Goal: Navigation & Orientation: Find specific page/section

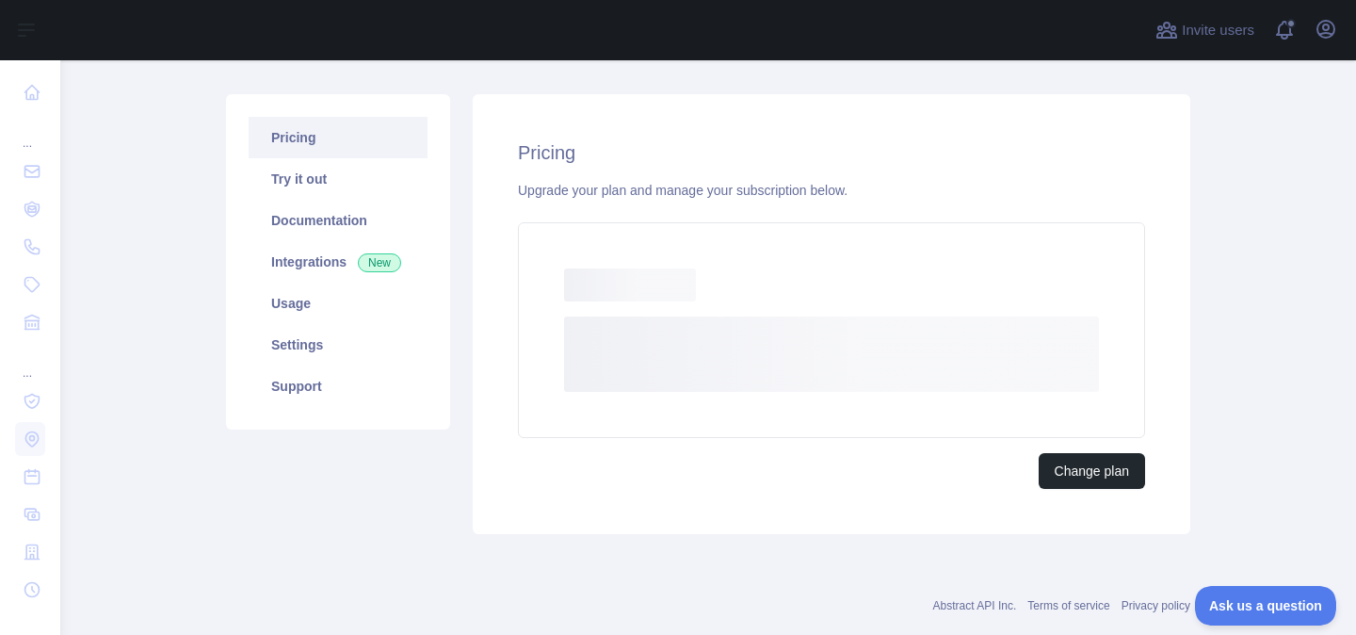
scroll to position [192, 0]
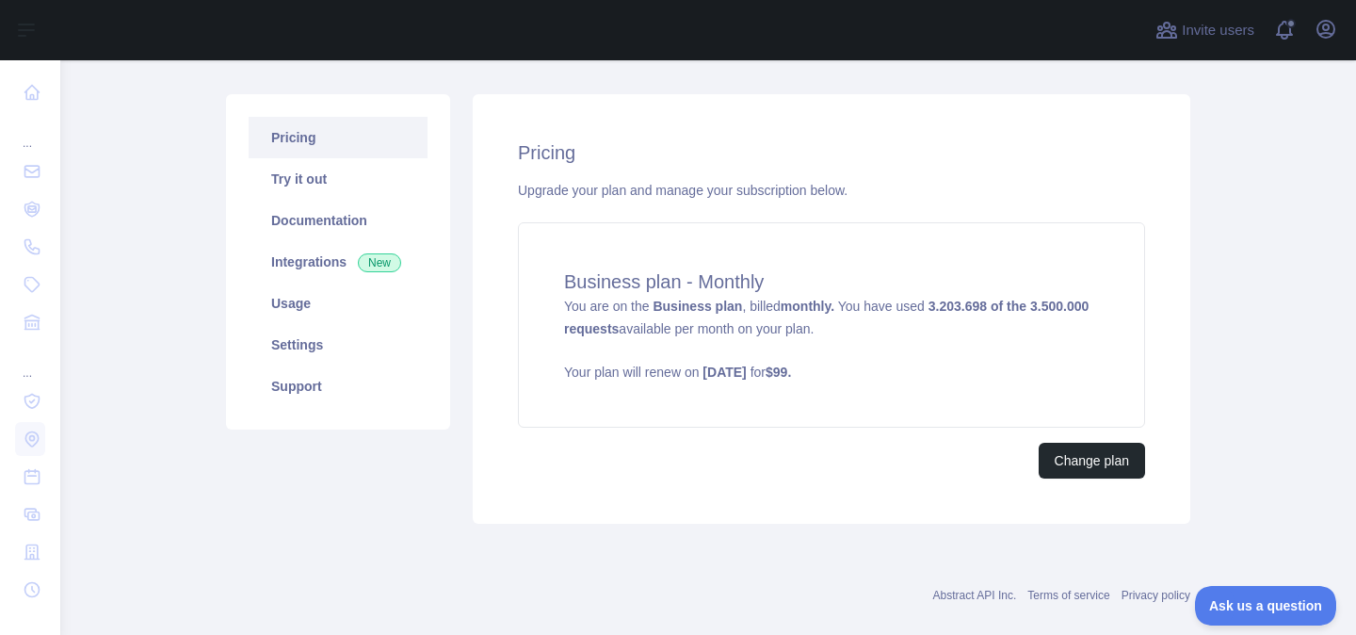
click at [561, 137] on div "Pricing Upgrade your plan and manage your subscription below. Business plan - M…" at bounding box center [832, 309] width 718 height 430
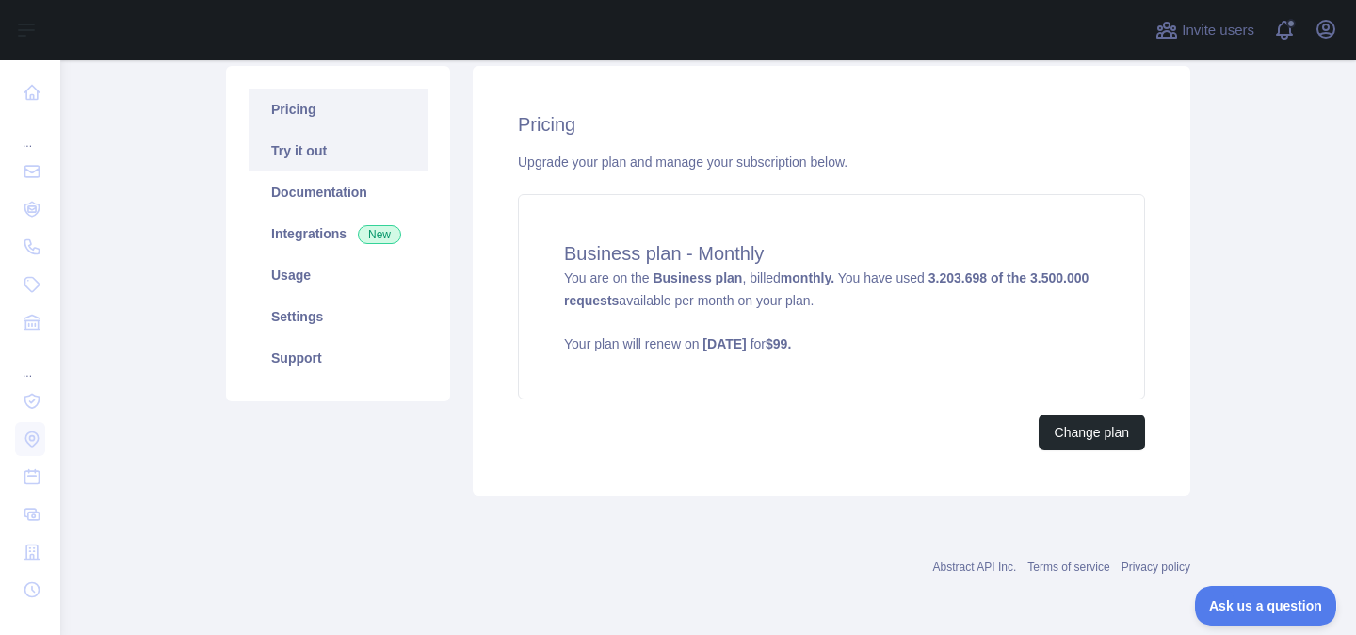
click at [367, 159] on link "Try it out" at bounding box center [338, 150] width 179 height 41
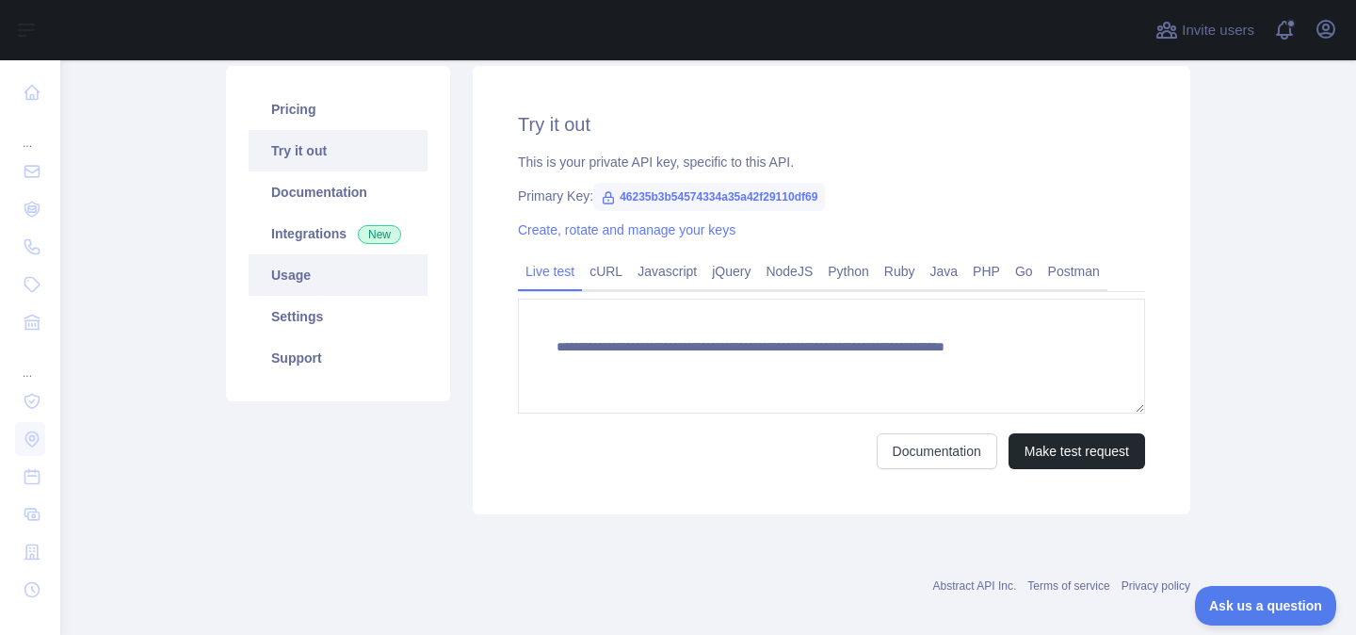
click at [330, 272] on link "Usage" at bounding box center [338, 274] width 179 height 41
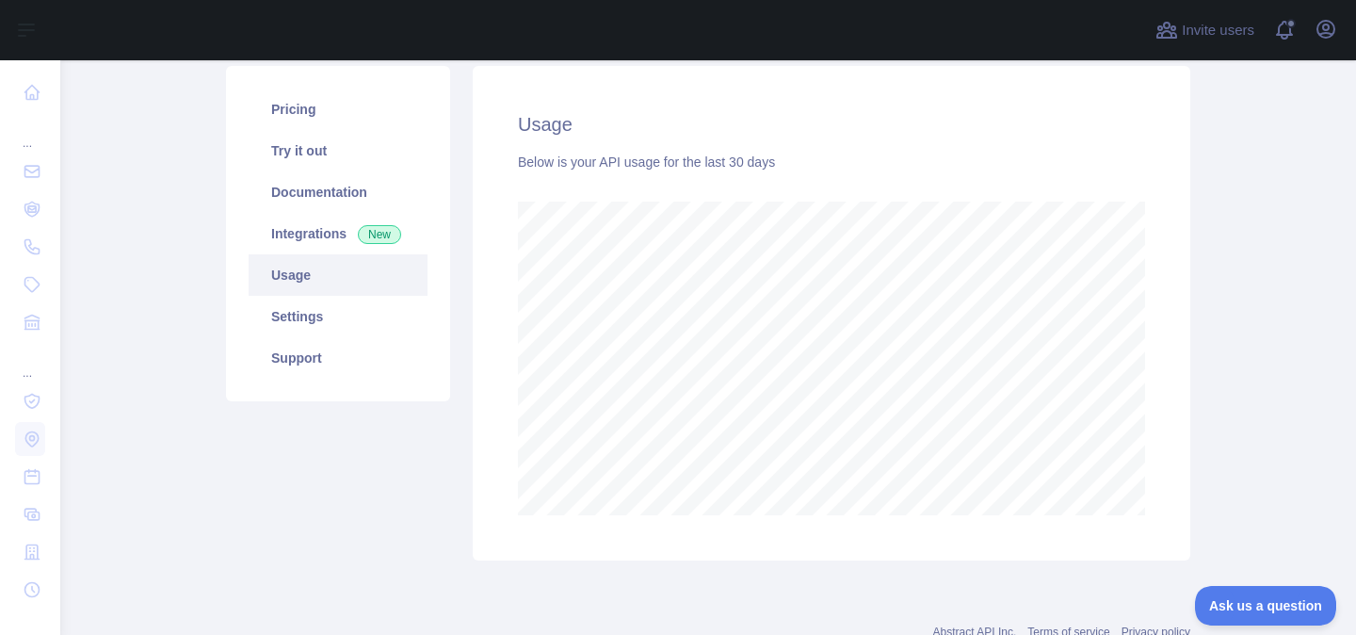
scroll to position [575, 1296]
click at [364, 315] on link "Settings" at bounding box center [338, 316] width 179 height 41
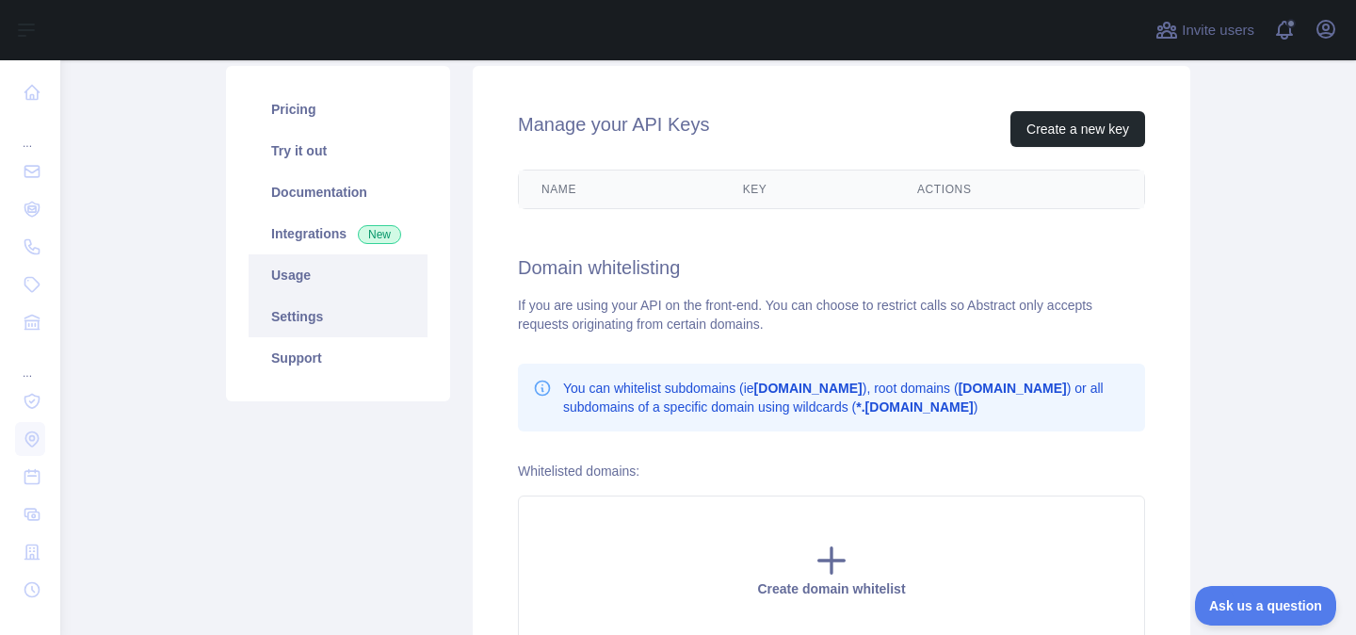
click at [347, 273] on link "Usage" at bounding box center [338, 274] width 179 height 41
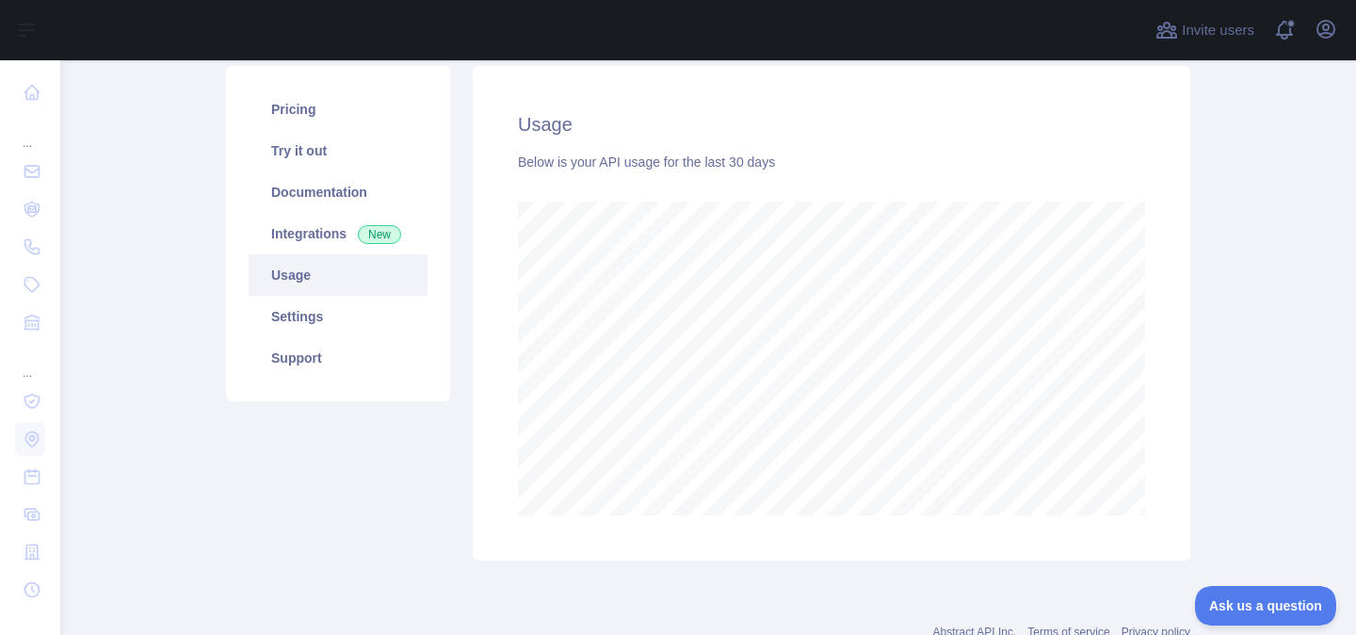
scroll to position [575, 1296]
click at [338, 308] on link "Settings" at bounding box center [338, 316] width 179 height 41
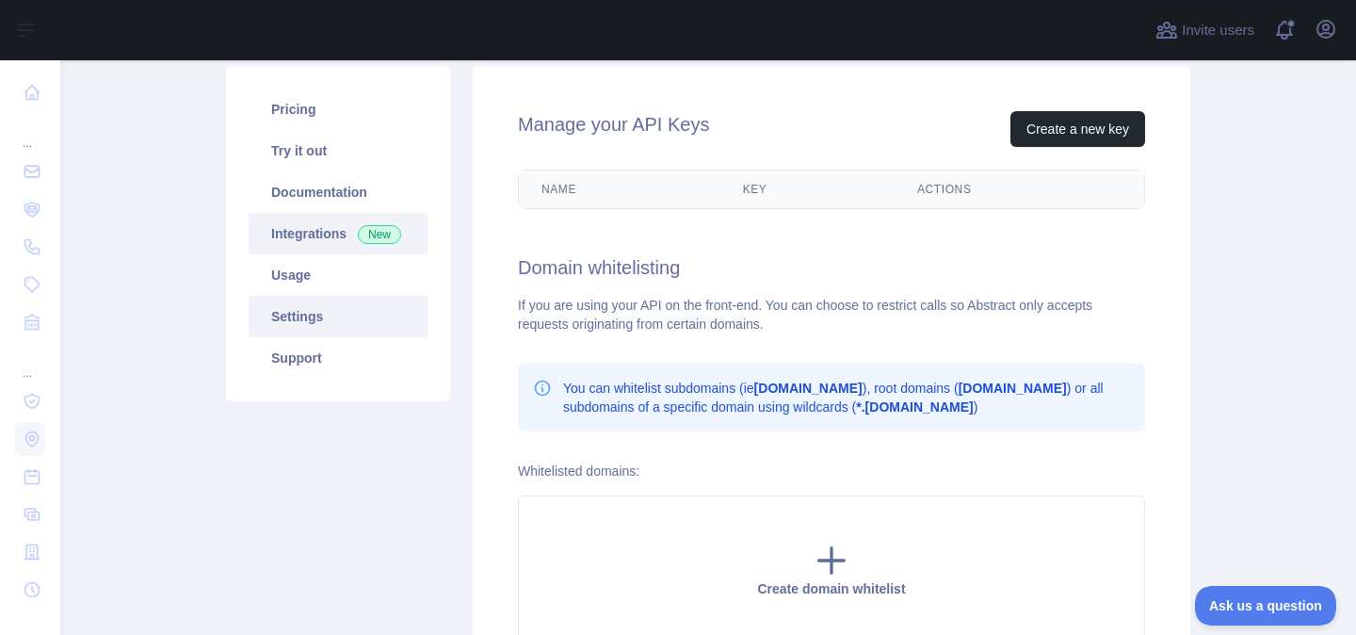
click at [323, 215] on link "Integrations New" at bounding box center [338, 233] width 179 height 41
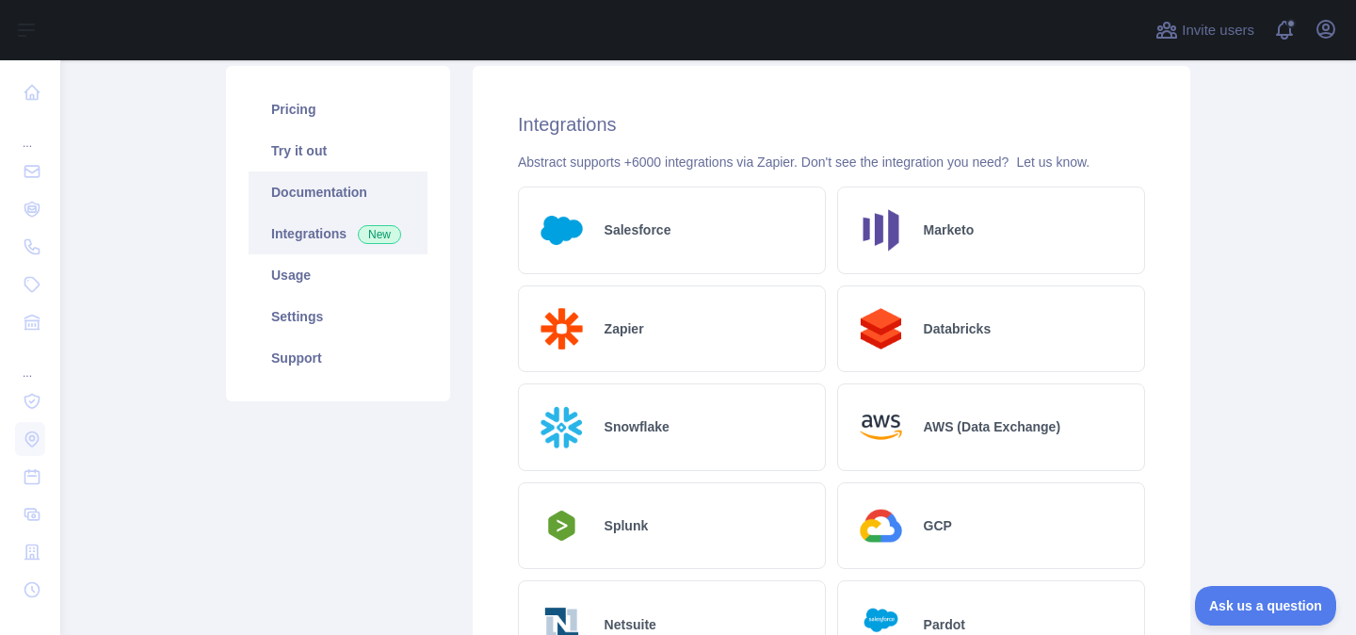
click at [320, 193] on link "Documentation" at bounding box center [338, 191] width 179 height 41
